Goal: Task Accomplishment & Management: Use online tool/utility

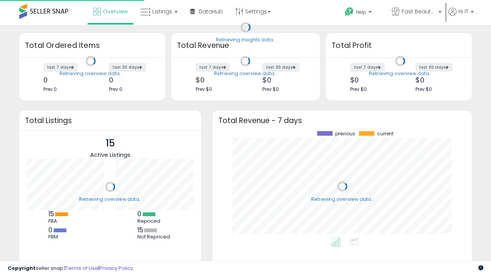
scroll to position [107, 244]
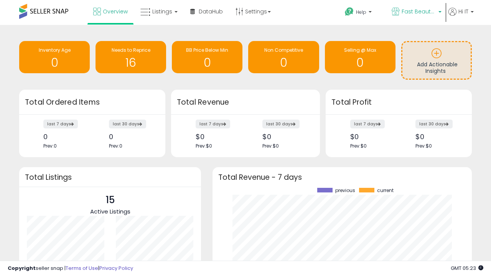
click at [416, 12] on span "Fast Beauty ([GEOGRAPHIC_DATA])" at bounding box center [419, 12] width 35 height 8
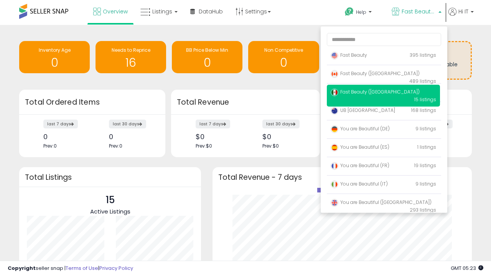
click at [383, 75] on span "Fast Beauty ([GEOGRAPHIC_DATA])" at bounding box center [375, 73] width 89 height 7
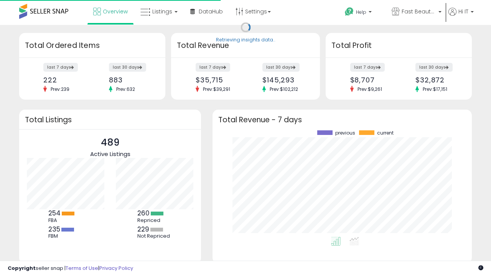
scroll to position [107, 244]
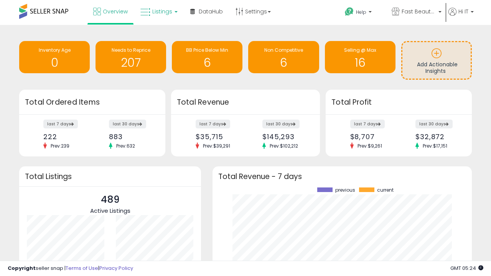
click at [158, 12] on span "Listings" at bounding box center [162, 12] width 20 height 8
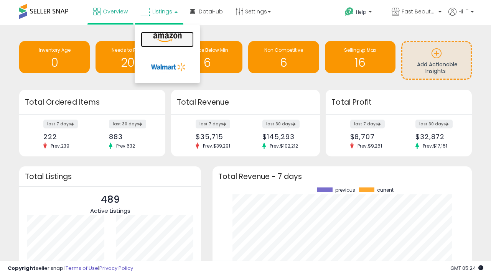
click at [167, 38] on icon at bounding box center [167, 38] width 33 height 10
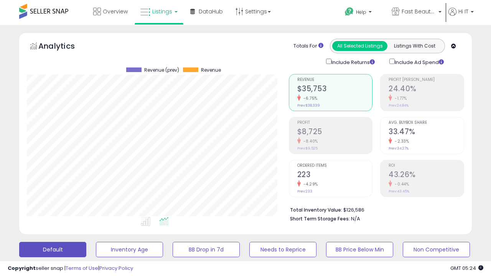
scroll to position [157, 262]
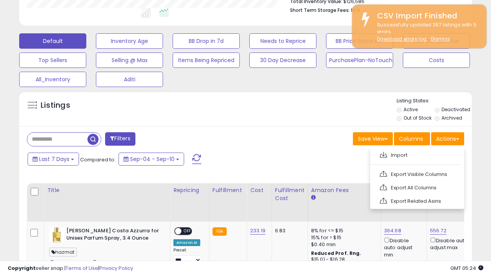
click at [383, 154] on span at bounding box center [383, 155] width 7 height 6
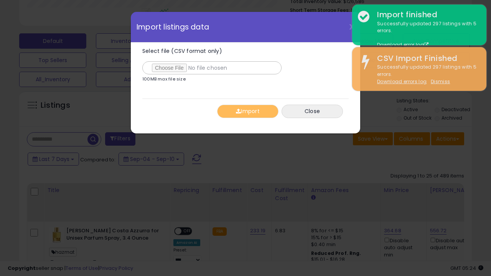
type input "**********"
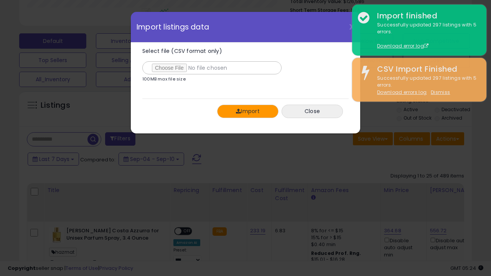
click at [248, 111] on button "Import" at bounding box center [247, 111] width 61 height 13
